Goal: Task Accomplishment & Management: Complete application form

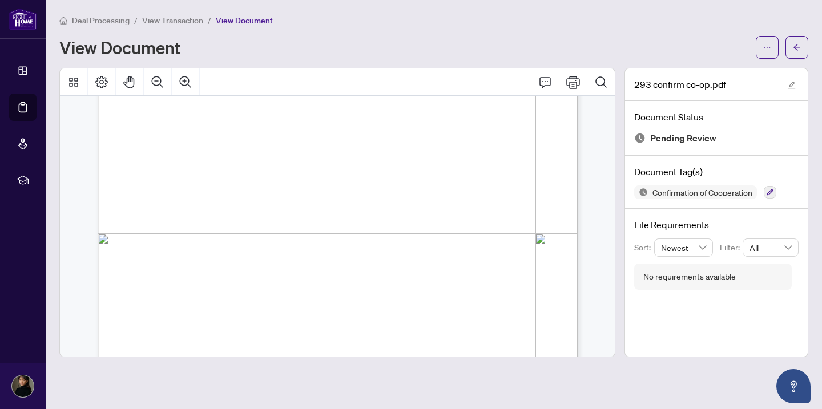
scroll to position [314, 0]
click at [764, 46] on icon "ellipsis" at bounding box center [767, 47] width 8 height 8
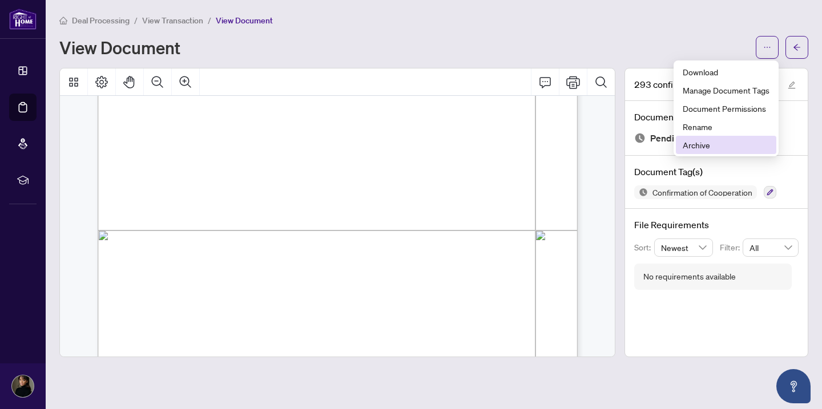
click at [693, 142] on span "Archive" at bounding box center [726, 145] width 87 height 13
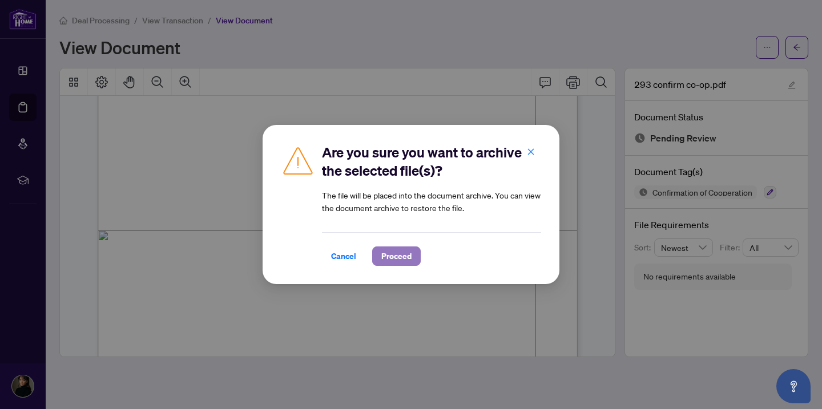
click at [393, 262] on span "Proceed" at bounding box center [396, 256] width 30 height 18
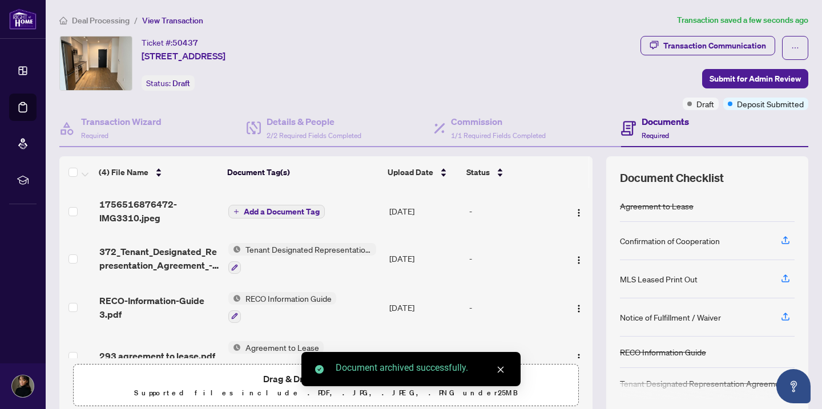
scroll to position [25, 0]
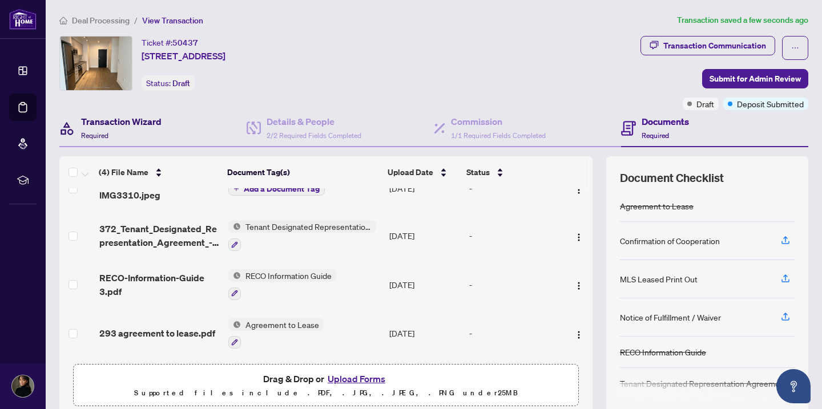
click at [100, 128] on div "Transaction Wizard Required" at bounding box center [121, 128] width 80 height 27
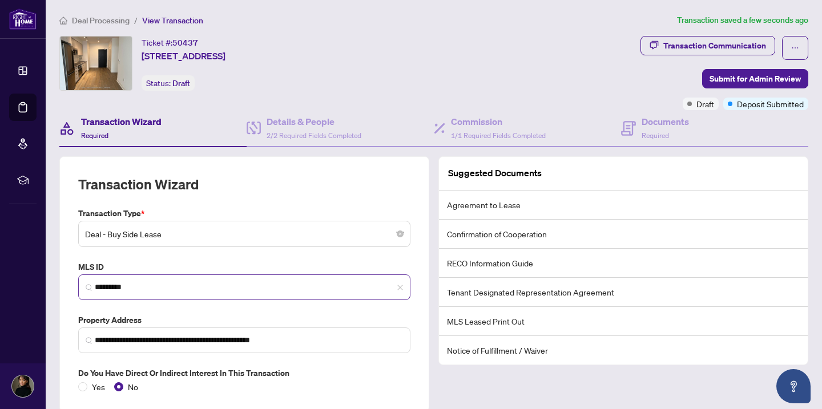
scroll to position [84, 0]
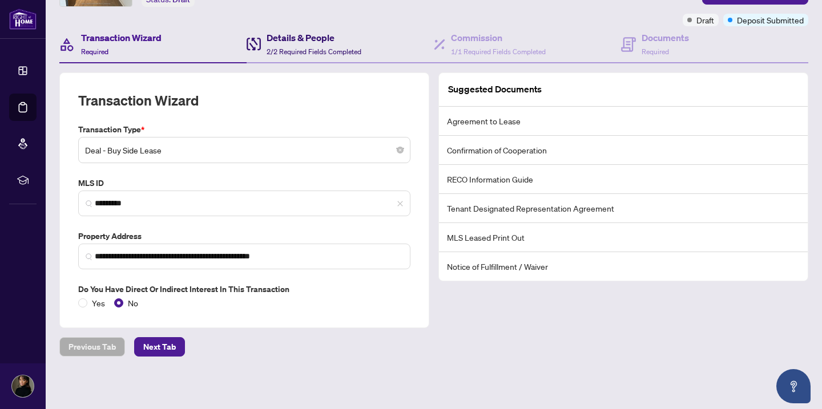
click at [309, 47] on span "2/2 Required Fields Completed" at bounding box center [314, 51] width 95 height 9
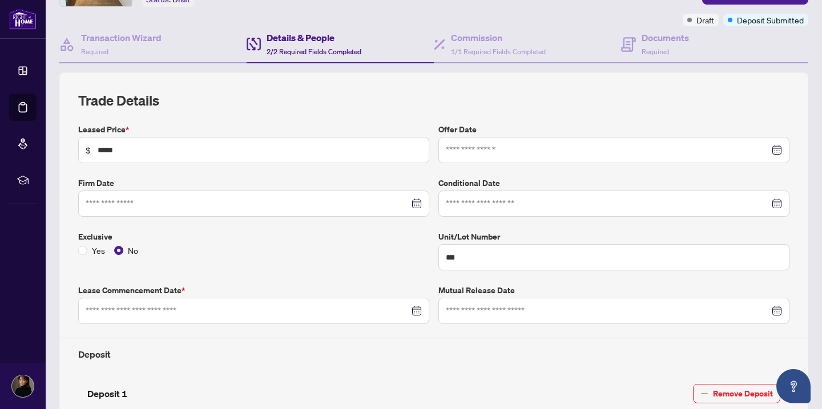
type input "**********"
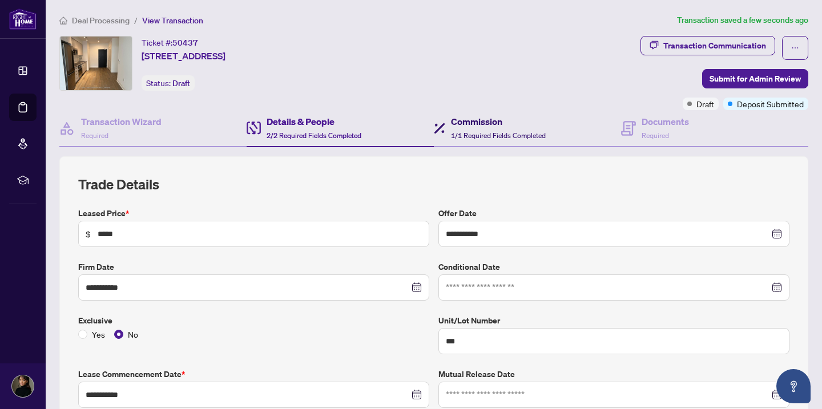
click at [502, 132] on span "1/1 Required Fields Completed" at bounding box center [498, 135] width 95 height 9
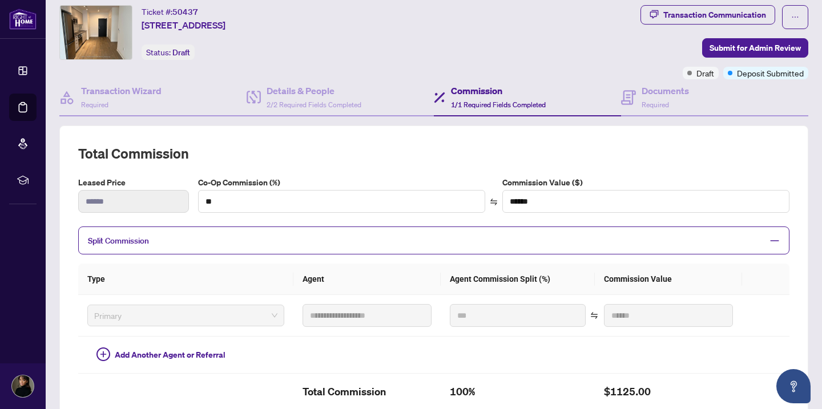
scroll to position [83, 0]
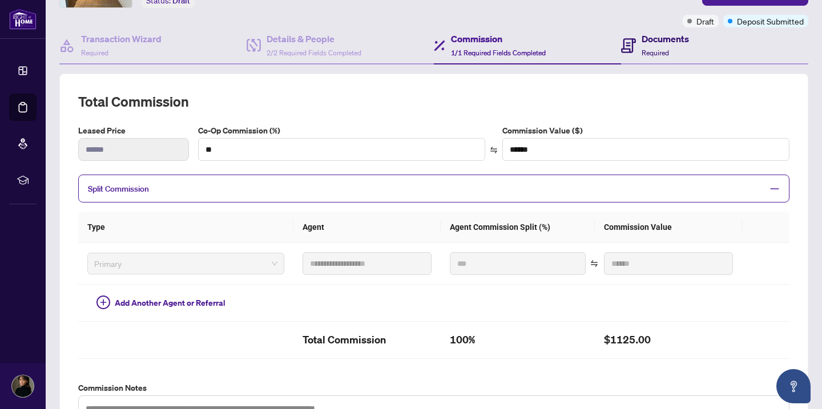
click at [635, 38] on icon at bounding box center [628, 45] width 15 height 15
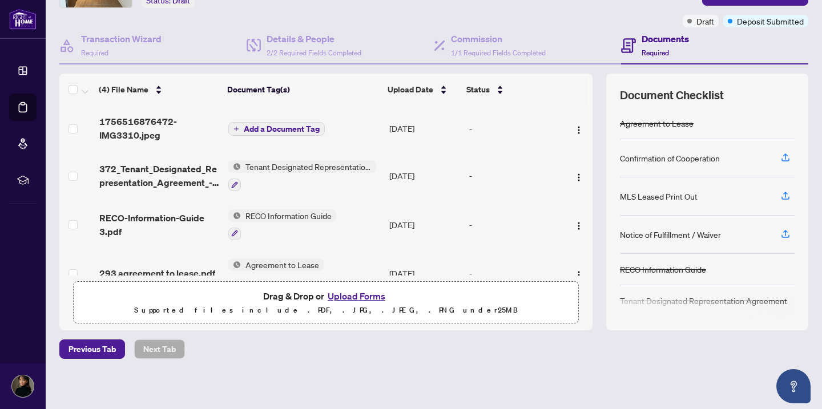
click at [353, 296] on button "Upload Forms" at bounding box center [356, 296] width 64 height 15
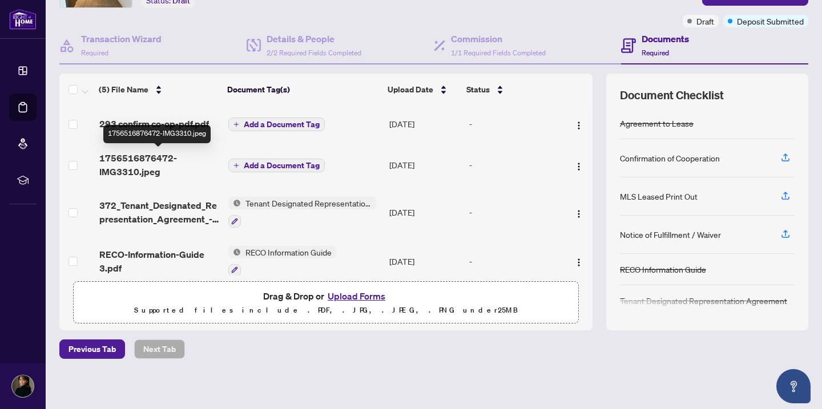
click at [120, 162] on span "1756516876472-IMG3310.jpeg" at bounding box center [159, 164] width 120 height 27
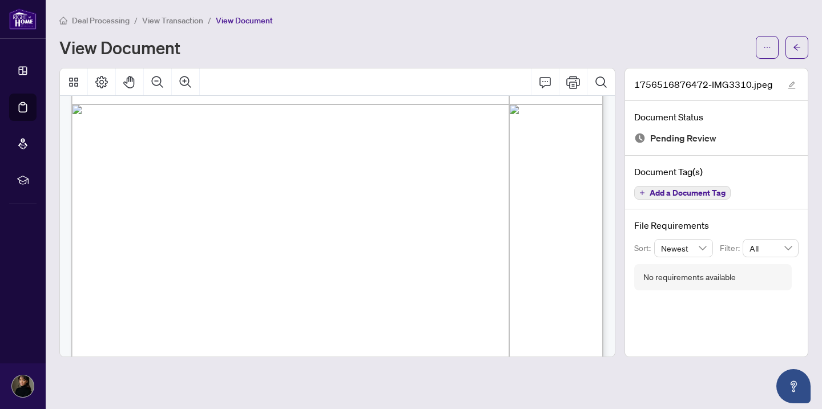
scroll to position [514, 0]
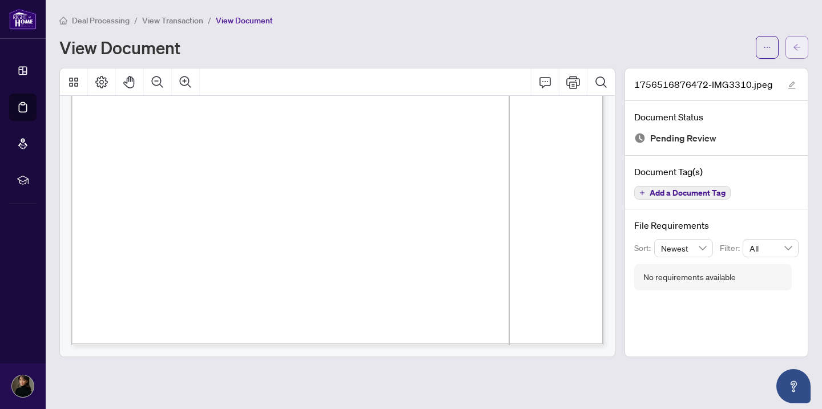
click at [799, 49] on icon "arrow-left" at bounding box center [797, 47] width 8 height 8
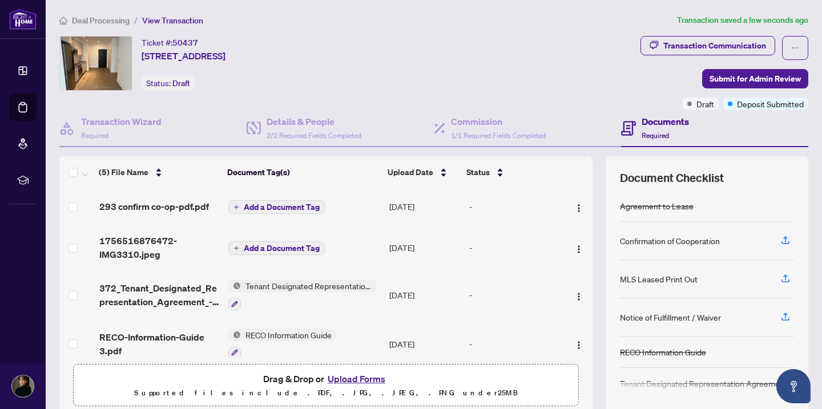
click at [269, 248] on span "Add a Document Tag" at bounding box center [282, 248] width 76 height 8
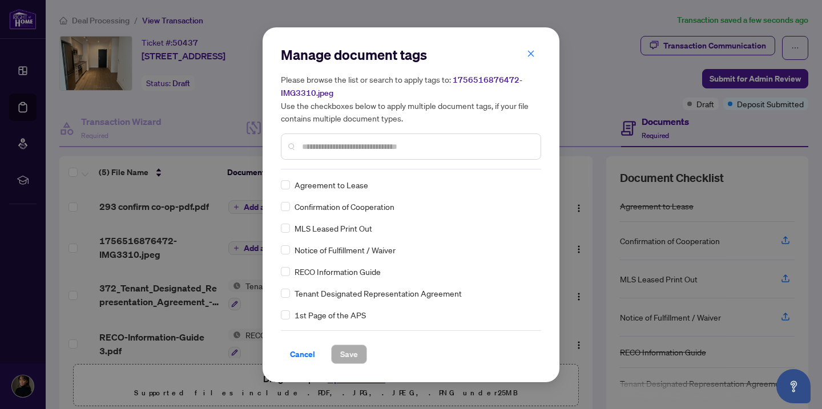
click at [324, 150] on input "text" at bounding box center [416, 146] width 229 height 13
type input "***"
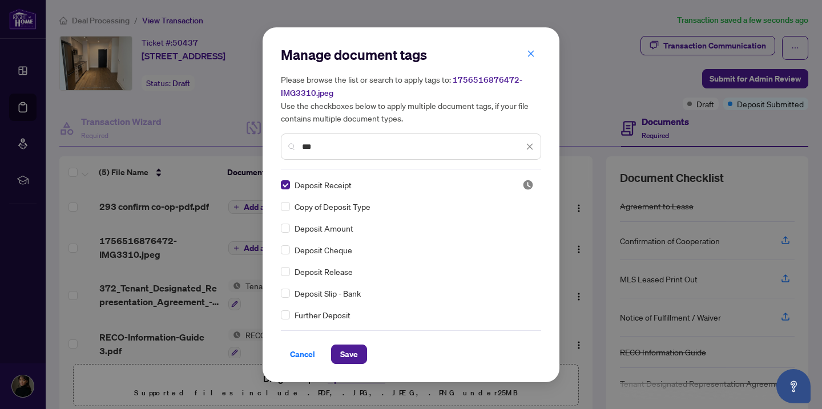
click at [356, 367] on div "Manage document tags Please browse the list or search to apply tags to: 1756516…" at bounding box center [411, 204] width 297 height 355
click at [356, 357] on span "Save" at bounding box center [349, 354] width 18 height 18
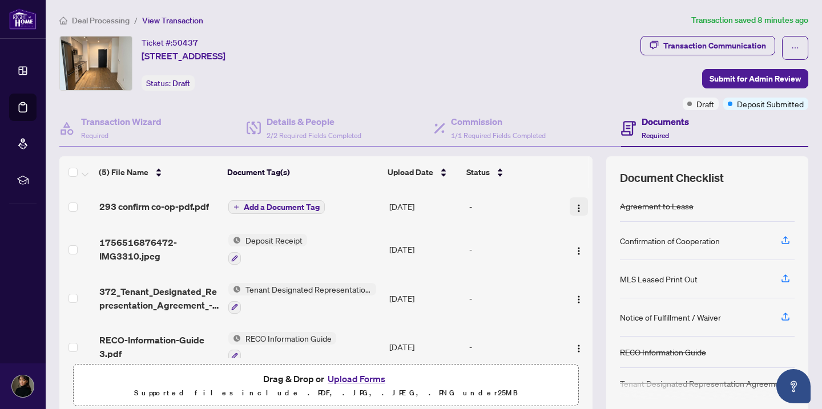
click at [578, 206] on img "button" at bounding box center [578, 208] width 9 height 9
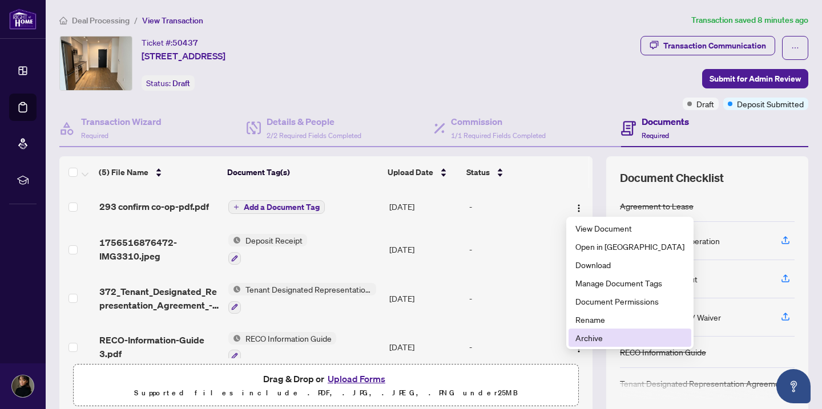
click at [576, 338] on span "Archive" at bounding box center [629, 338] width 109 height 13
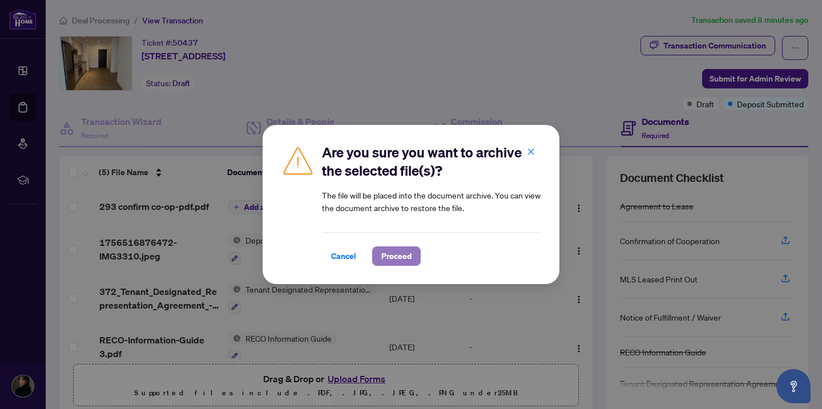
click at [384, 259] on span "Proceed" at bounding box center [396, 256] width 30 height 18
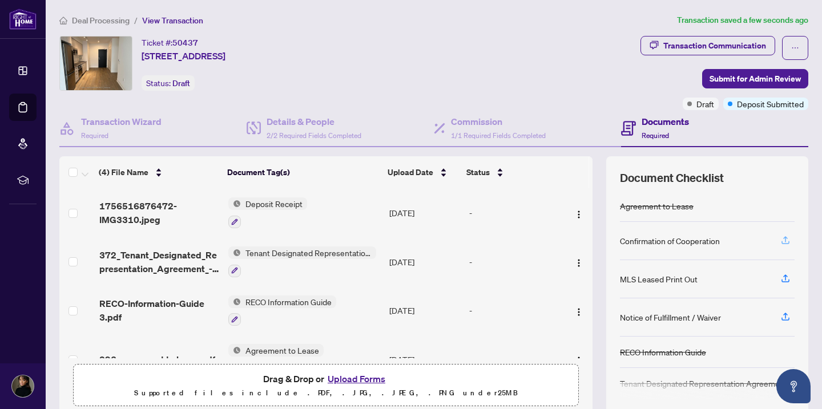
click at [781, 243] on icon "button" at bounding box center [785, 240] width 10 height 10
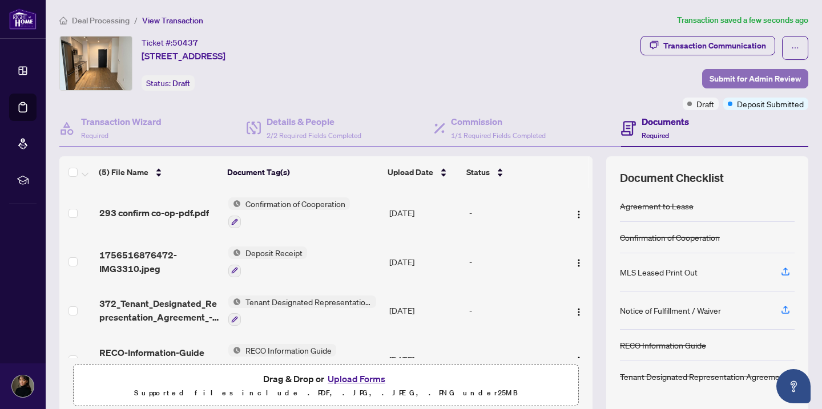
click at [755, 74] on span "Submit for Admin Review" at bounding box center [754, 79] width 91 height 18
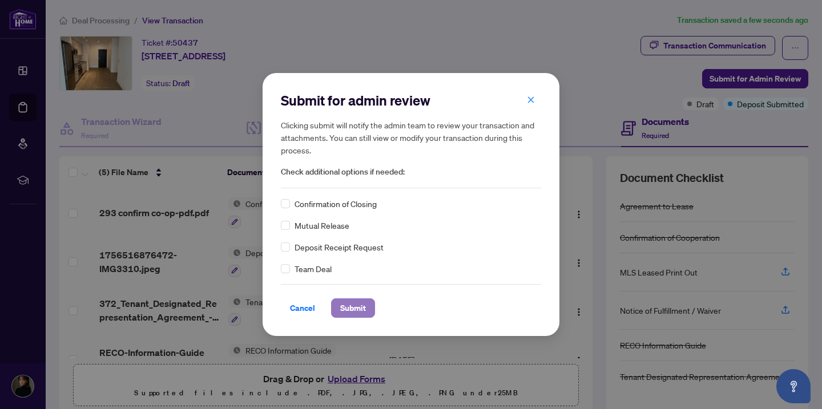
click at [343, 316] on span "Submit" at bounding box center [353, 308] width 26 height 18
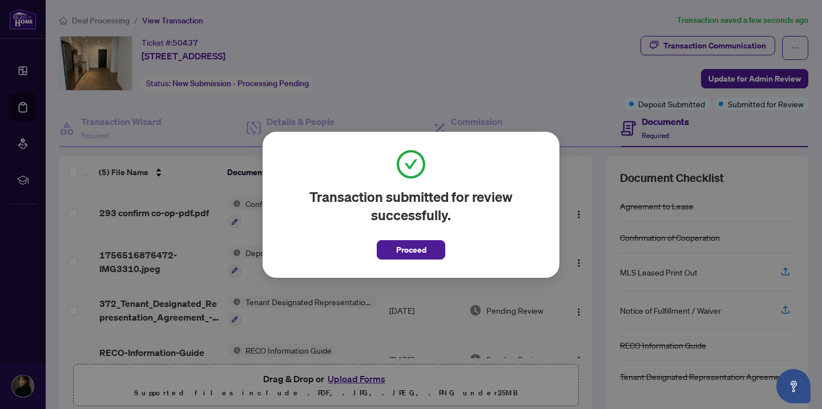
click at [418, 249] on span "Proceed" at bounding box center [411, 250] width 30 height 18
